Goal: Navigation & Orientation: Find specific page/section

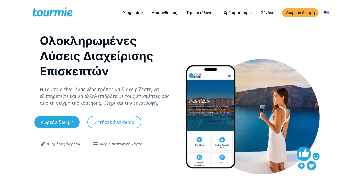
click at [282, 137] on div at bounding box center [252, 116] width 135 height 115
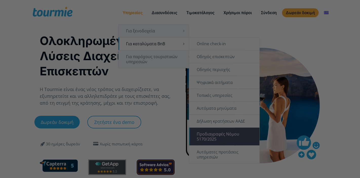
click at [177, 24] on div at bounding box center [181, 90] width 363 height 180
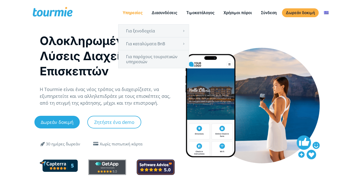
click at [136, 12] on link "Υπηρεσίες" at bounding box center [132, 13] width 27 height 6
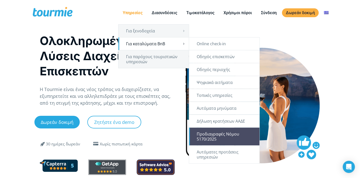
click at [220, 131] on link "Προδιαγραφές Νόμου 5170/2025" at bounding box center [224, 137] width 70 height 18
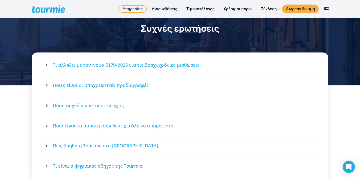
scroll to position [663, 0]
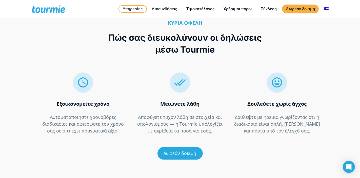
scroll to position [863, 0]
click at [171, 8] on link "Διασυνδέσεις" at bounding box center [164, 9] width 33 height 6
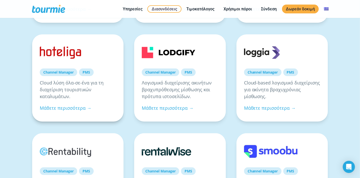
scroll to position [168, 0]
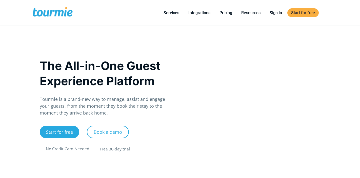
click at [279, 26] on div "Primary Menu Close Services For Hotels Online Check-in Digital Guest Directory …" at bounding box center [180, 24] width 360 height 49
click at [277, 14] on link "Sign in" at bounding box center [276, 13] width 20 height 6
